Goal: Task Accomplishment & Management: Manage account settings

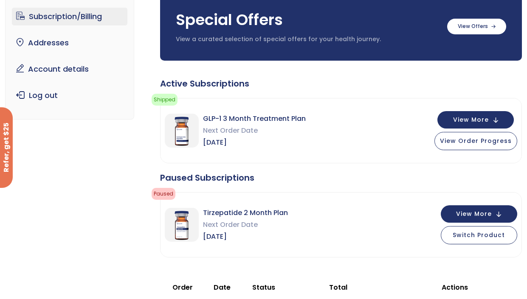
scroll to position [110, 0]
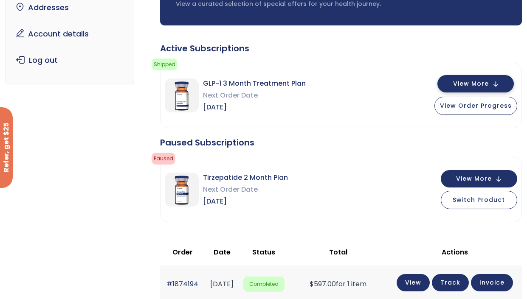
click at [471, 83] on span "View More" at bounding box center [471, 84] width 36 height 6
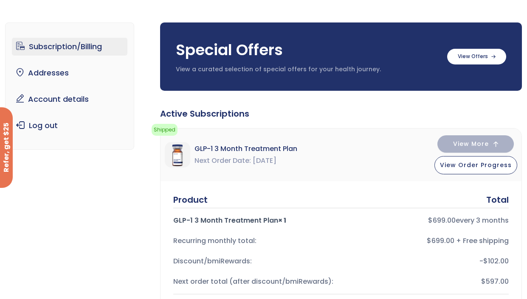
scroll to position [46, 0]
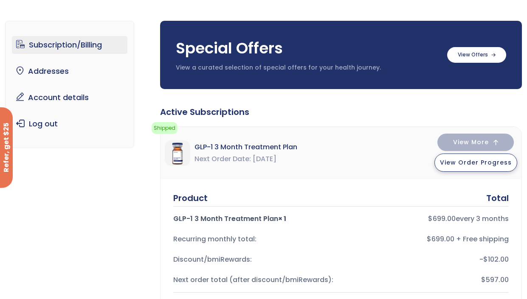
click at [489, 165] on span "View Order Progress" at bounding box center [476, 162] width 72 height 8
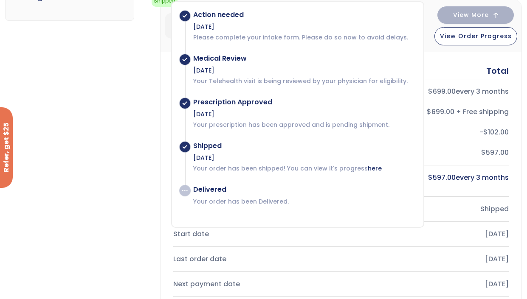
scroll to position [205, 0]
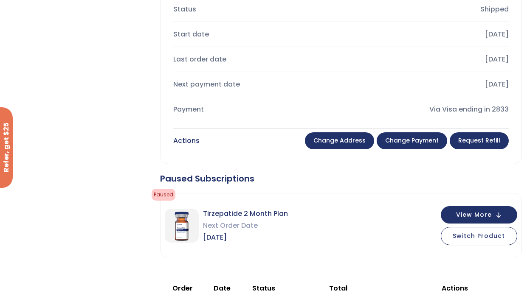
scroll to position [395, 0]
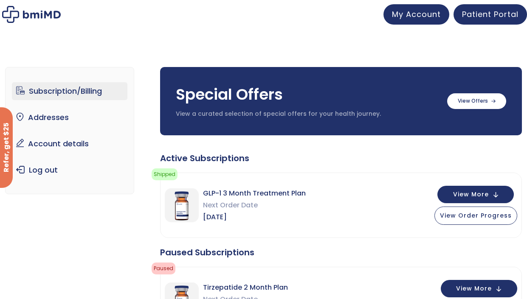
scroll to position [32, 0]
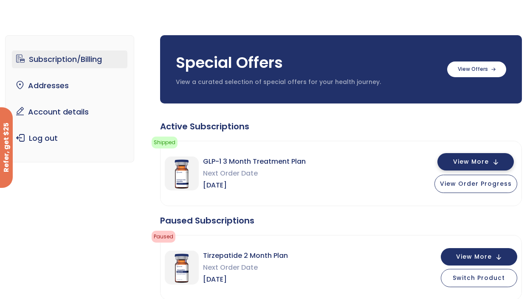
click at [491, 160] on button "View More" at bounding box center [475, 161] width 76 height 17
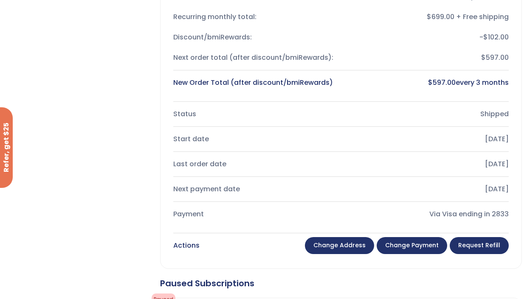
scroll to position [271, 0]
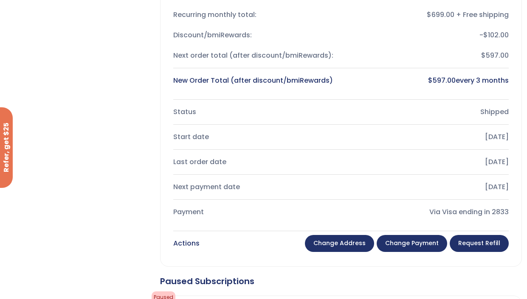
click at [417, 238] on link "Change payment" at bounding box center [411, 243] width 70 height 17
